Goal: Transaction & Acquisition: Purchase product/service

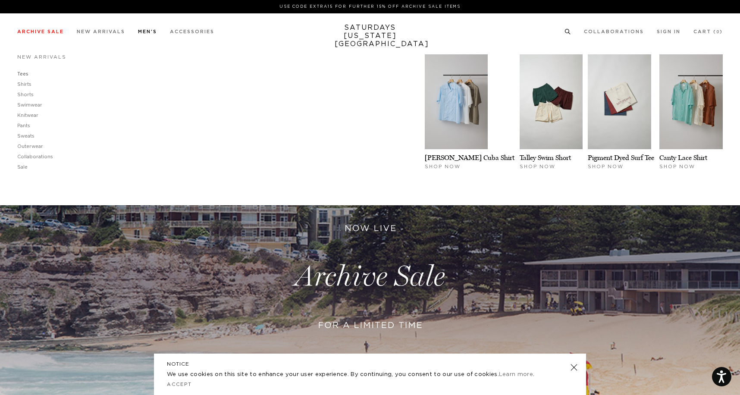
click at [21, 73] on link "Tees" at bounding box center [22, 74] width 11 height 5
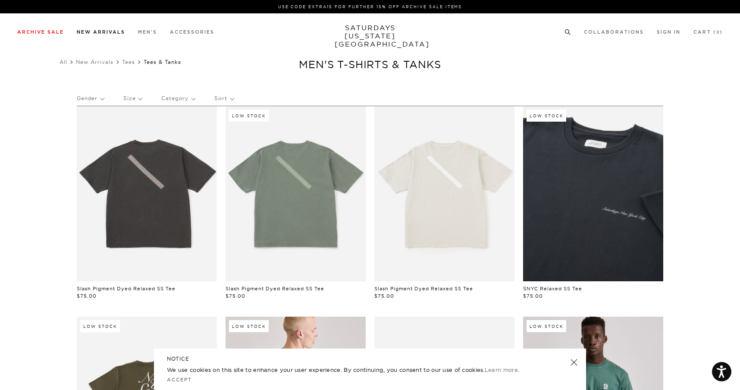
click at [101, 33] on link "New Arrivals" at bounding box center [101, 32] width 48 height 5
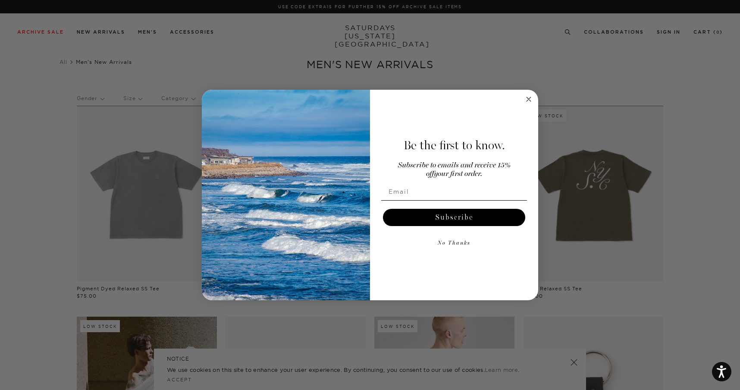
click at [527, 97] on circle "Close dialog" at bounding box center [529, 99] width 10 height 10
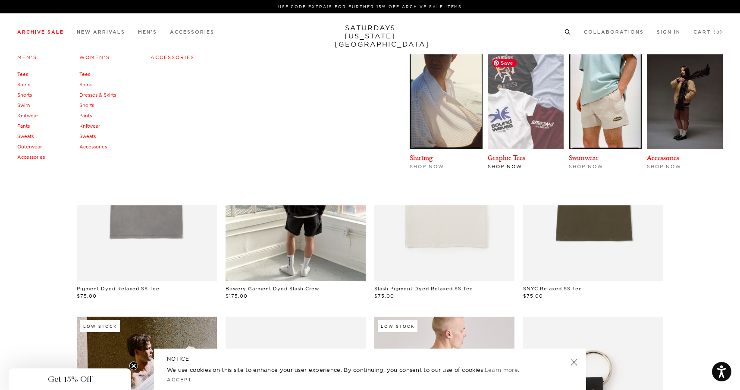
click at [509, 100] on img at bounding box center [525, 101] width 76 height 95
